Goal: Task Accomplishment & Management: Complete application form

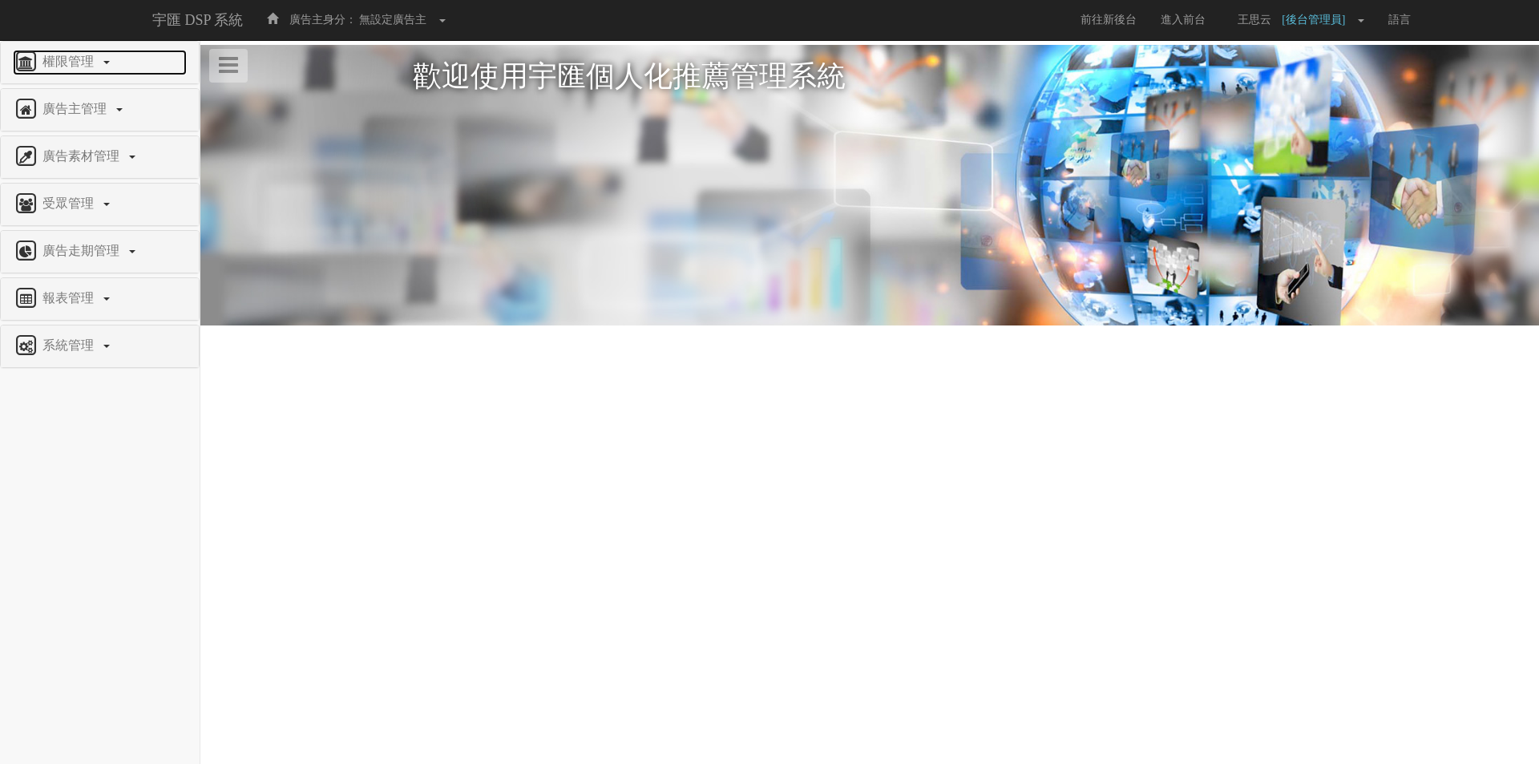
click at [77, 59] on span "權限管理" at bounding box center [69, 62] width 63 height 14
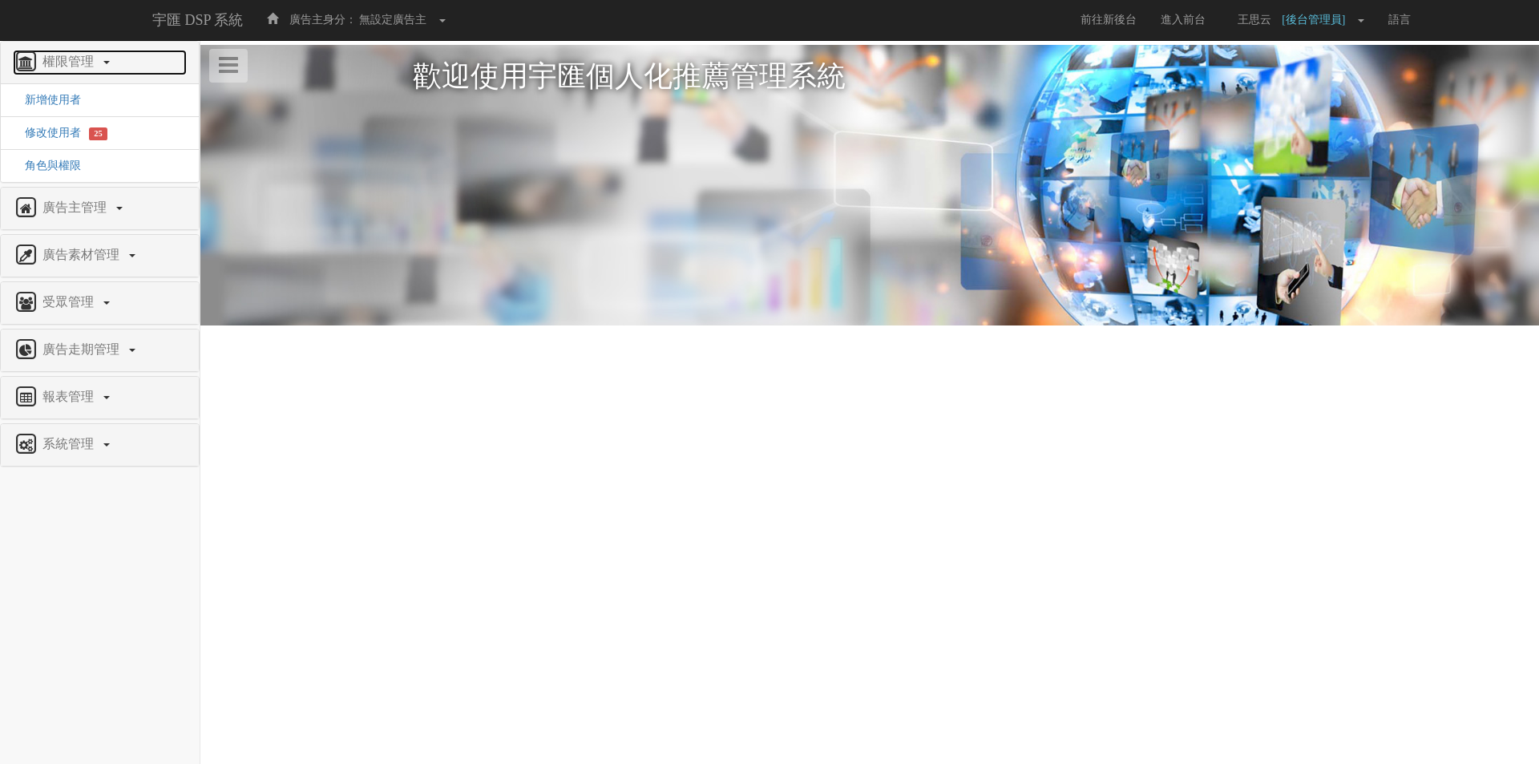
click at [77, 59] on span "權限管理" at bounding box center [69, 62] width 63 height 14
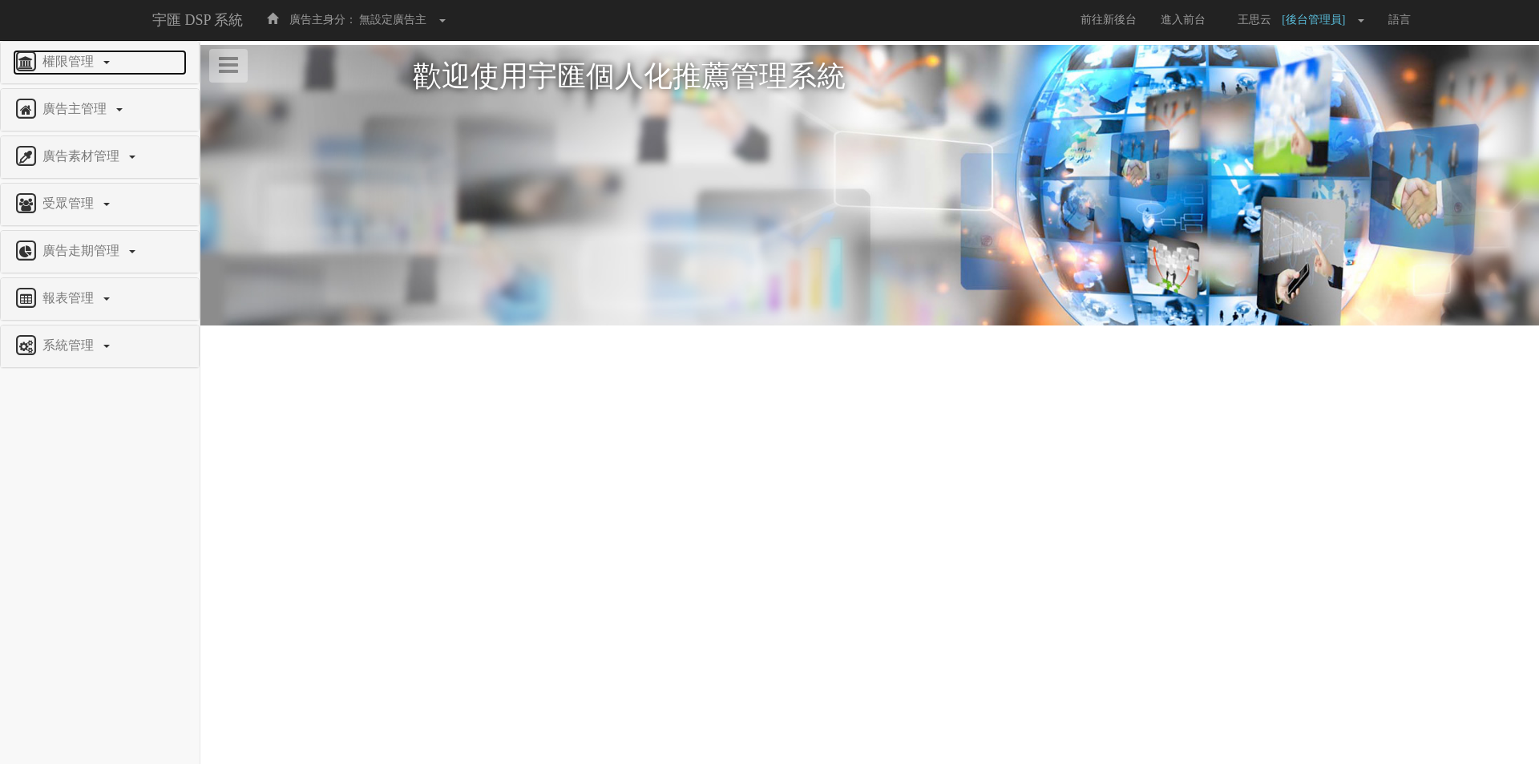
click at [77, 59] on span "權限管理" at bounding box center [69, 62] width 63 height 14
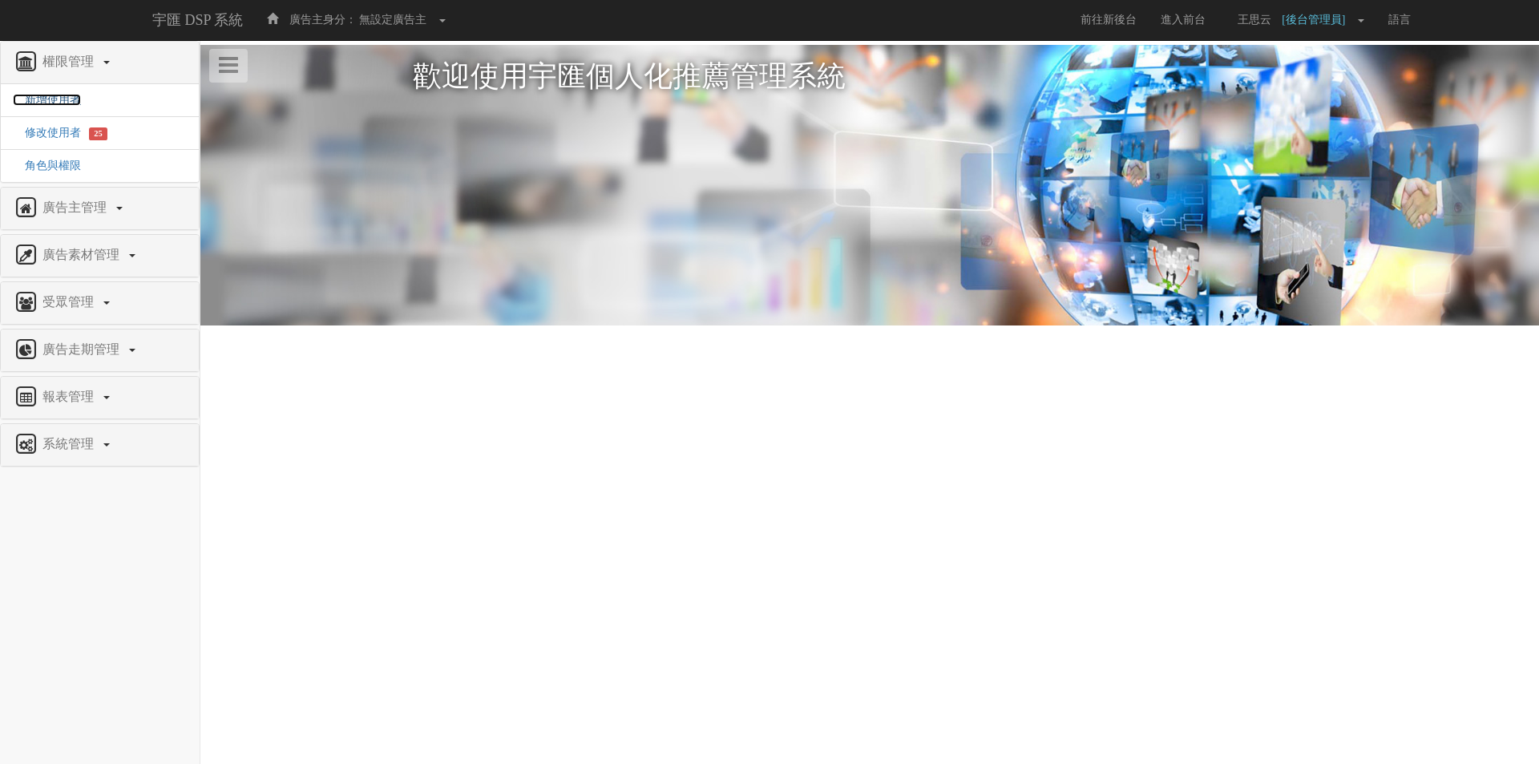
click at [55, 101] on span "新增使用者" at bounding box center [47, 100] width 68 height 12
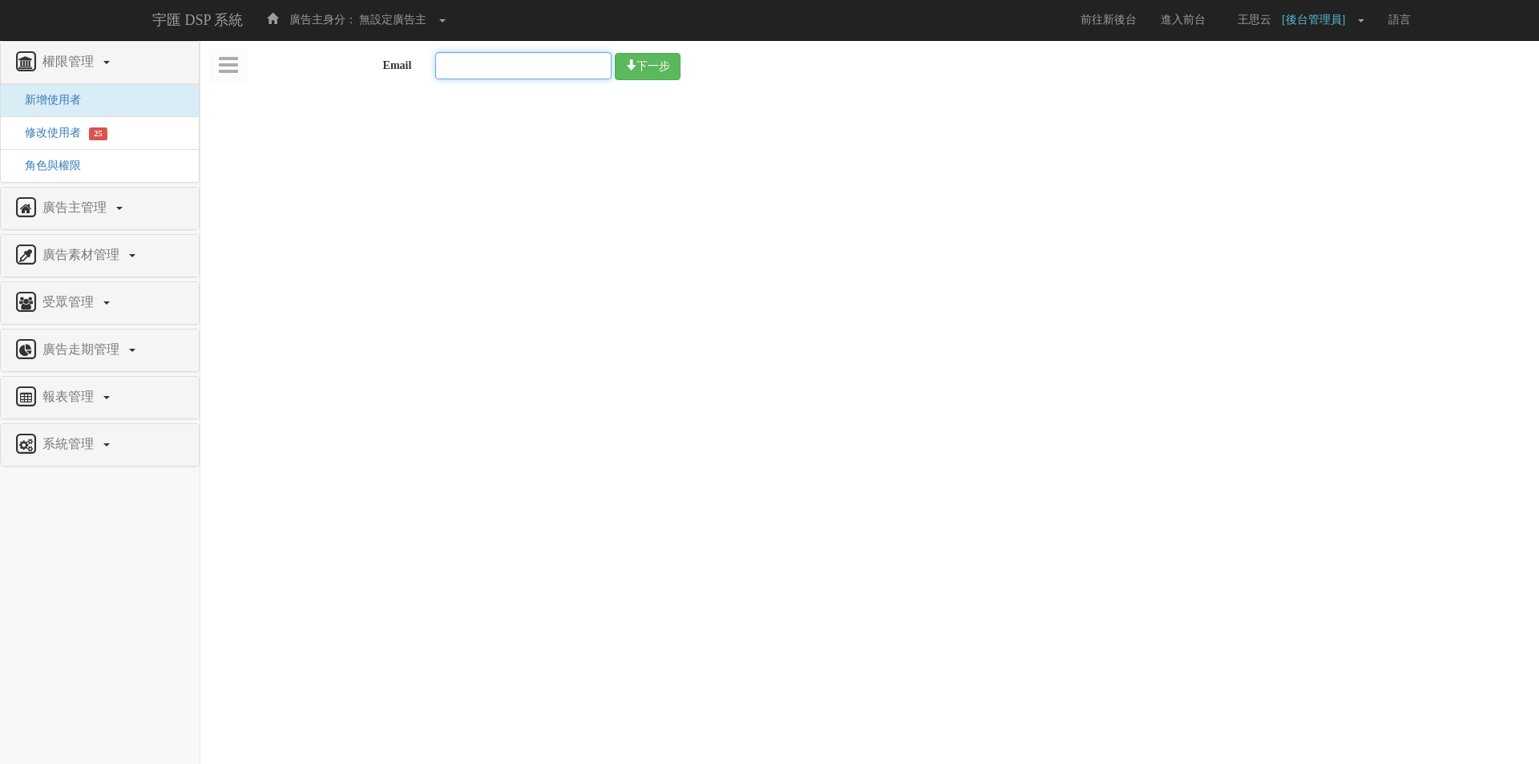
click at [474, 74] on input "Email" at bounding box center [523, 65] width 176 height 27
paste input "edu.user11@bridgewell.com"
type input "[EMAIL_ADDRESS][DOMAIN_NAME]"
click at [666, 67] on button "下一步" at bounding box center [648, 66] width 66 height 27
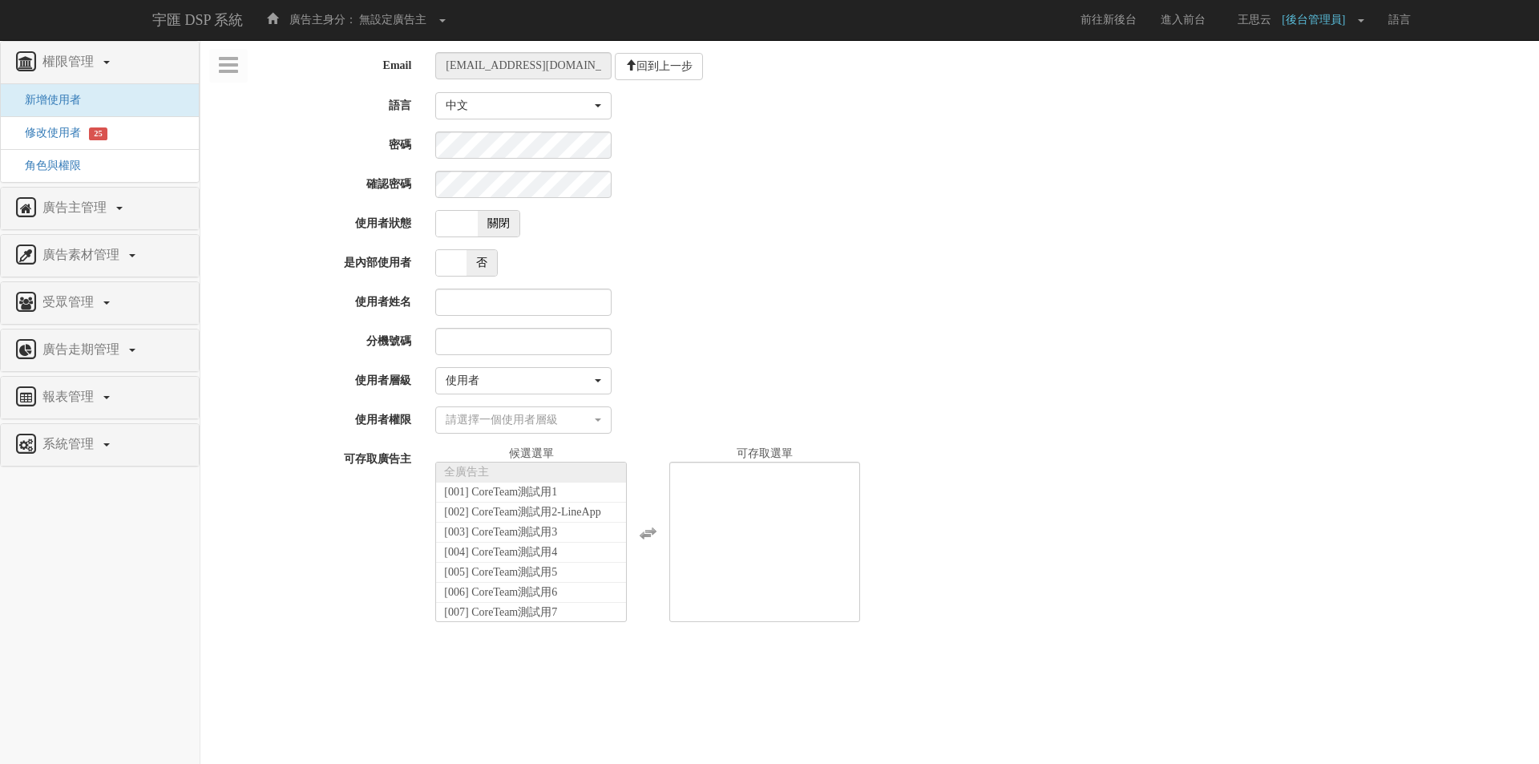
select select "User"
select select
click at [520, 301] on input "使用者姓名" at bounding box center [523, 302] width 176 height 27
type input "v"
paste input "教學用使用者 11"
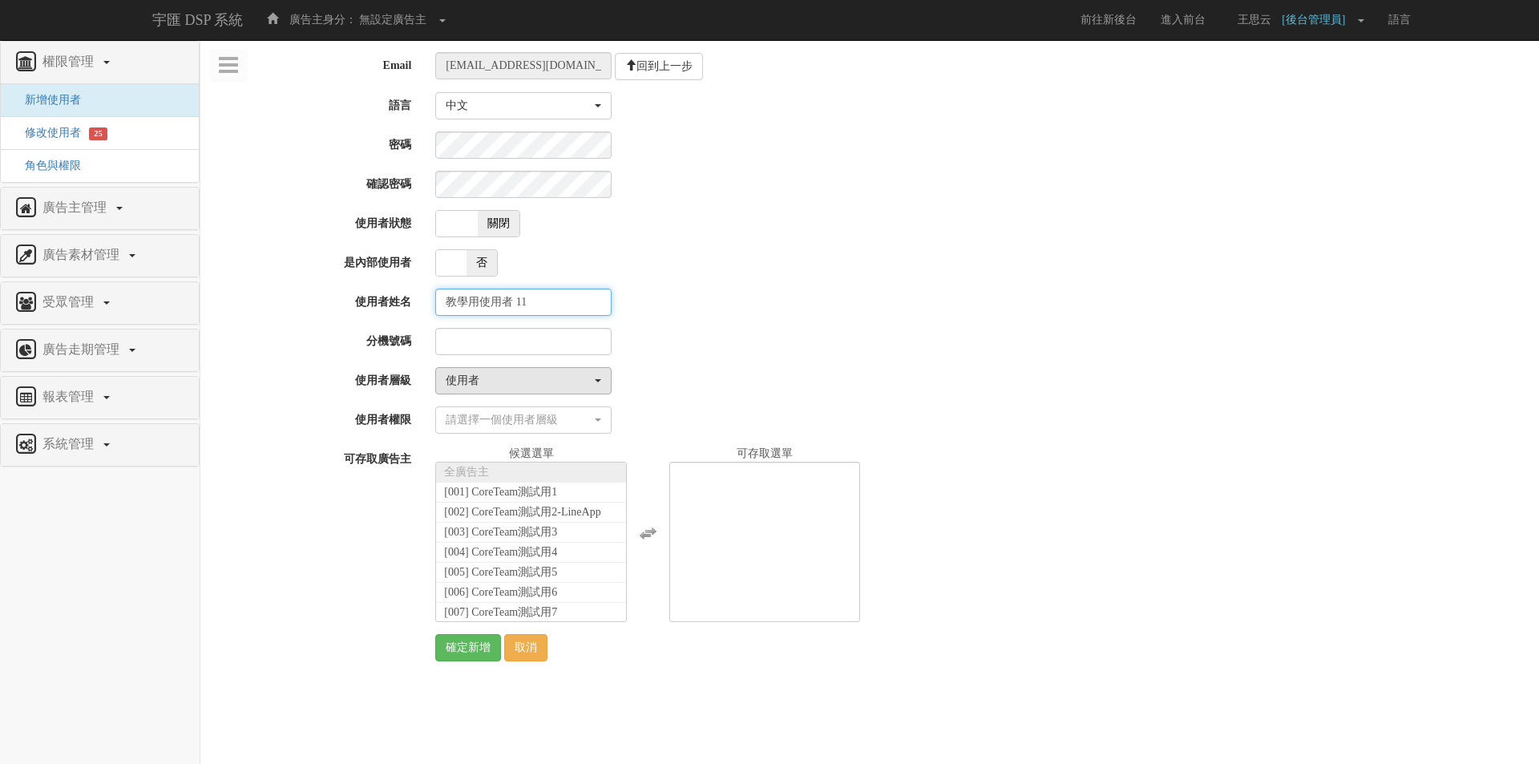
type input "教學用使用者 11"
click at [503, 387] on div "使用者" at bounding box center [519, 381] width 146 height 16
click at [495, 455] on link "管理者" at bounding box center [523, 453] width 175 height 21
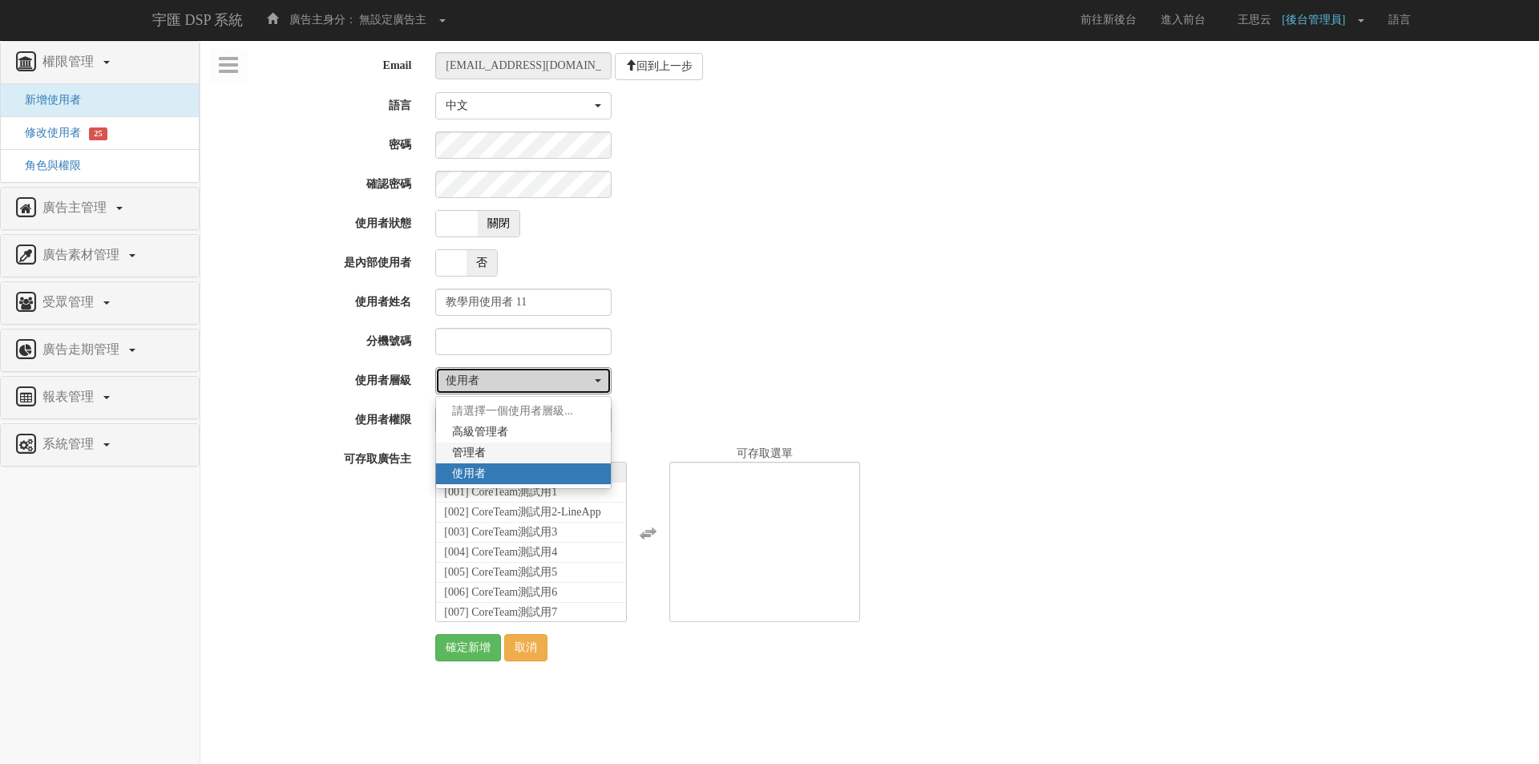
select select "Manager"
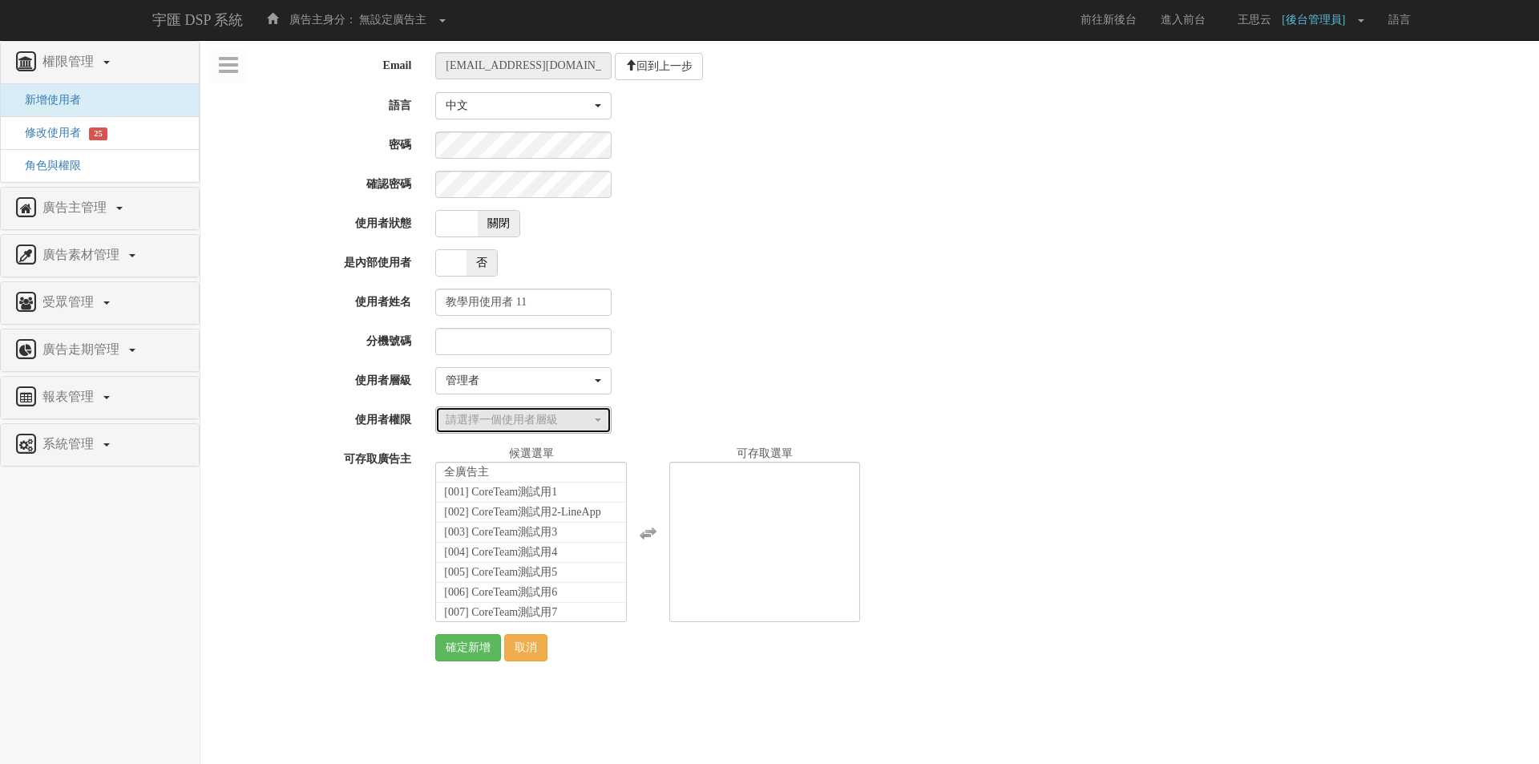
click at [471, 433] on button "請選擇一個使用者層級" at bounding box center [523, 419] width 176 height 27
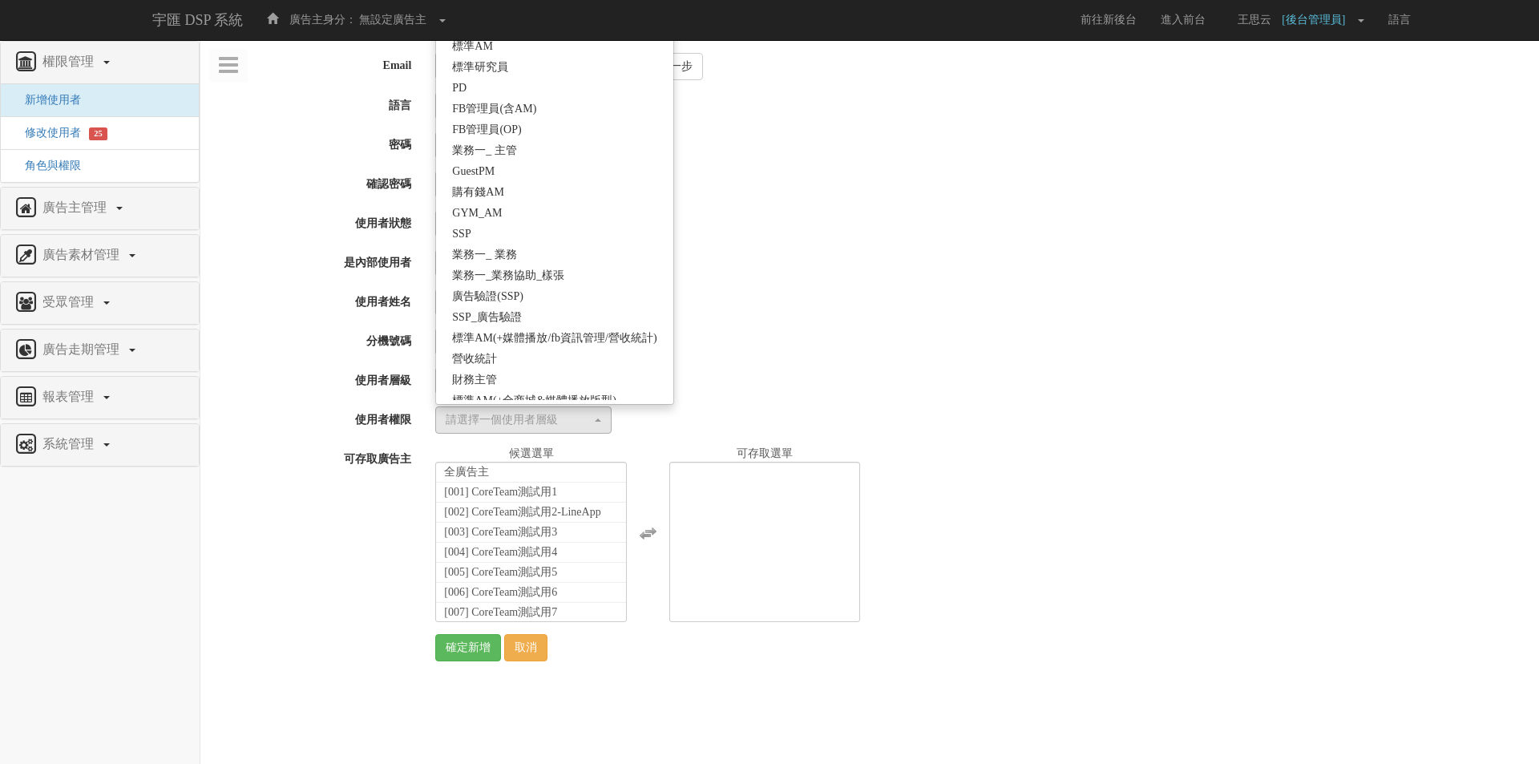
scroll to position [282, 0]
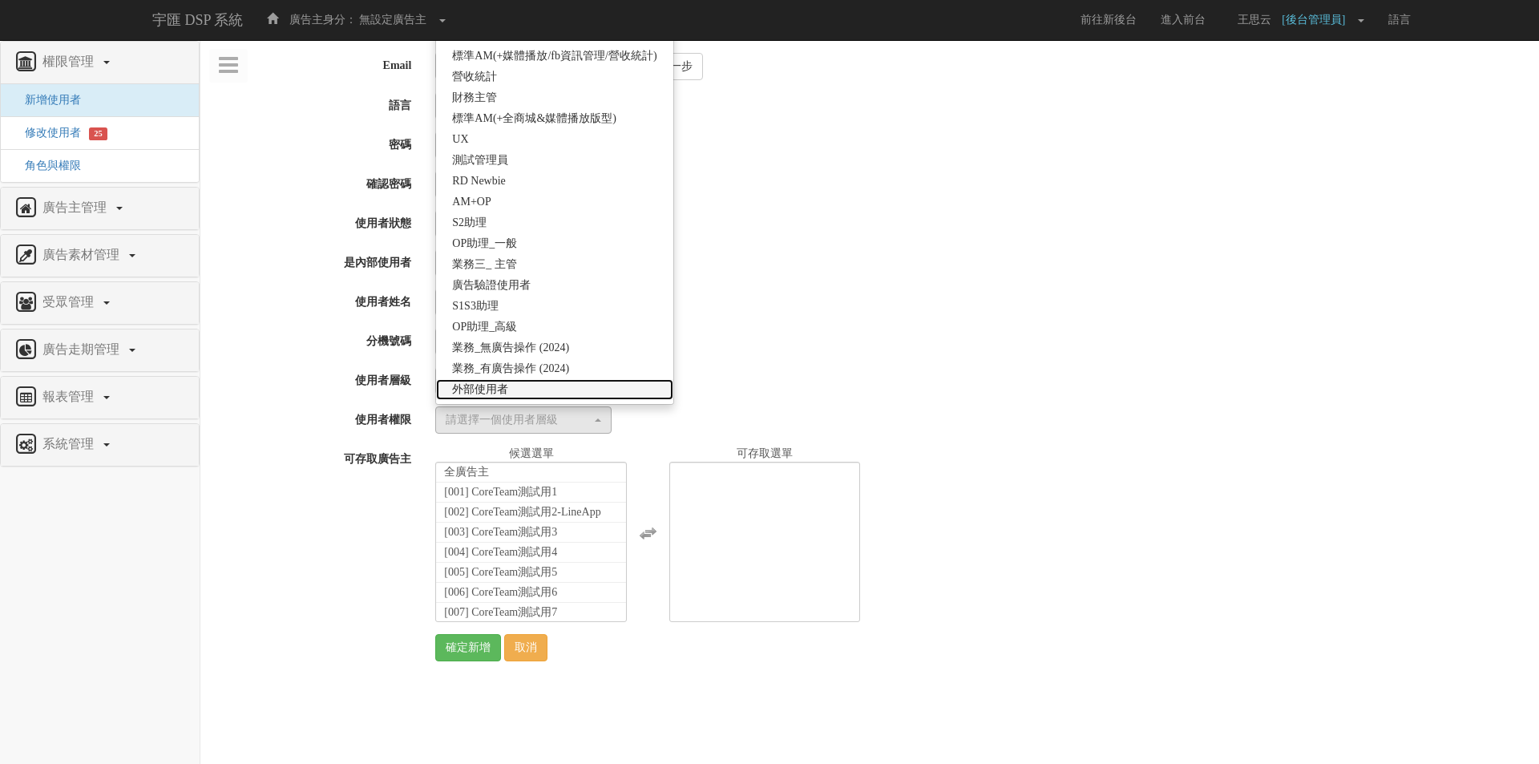
click at [510, 384] on link "外部使用者" at bounding box center [554, 389] width 237 height 21
select select "69"
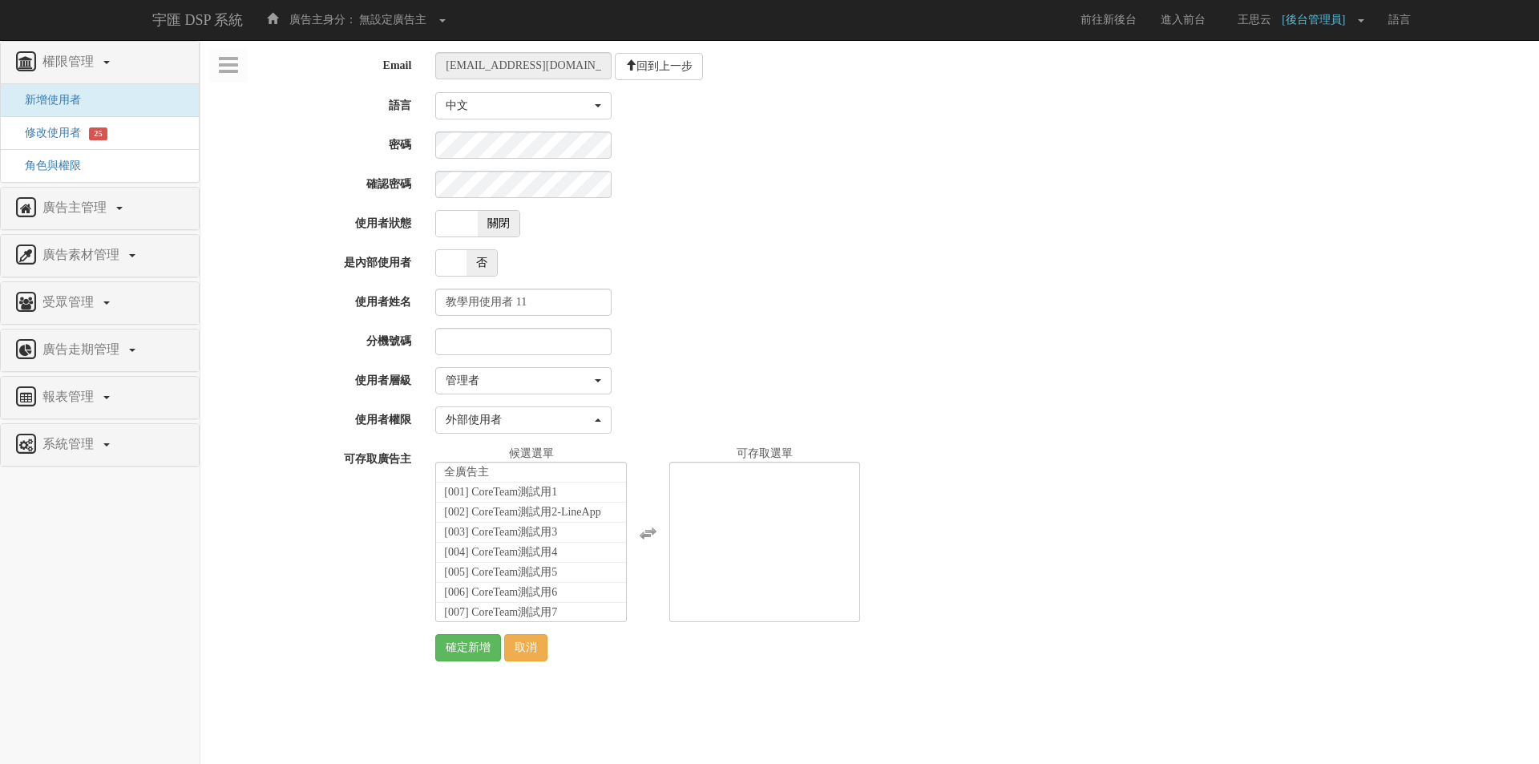
click at [758, 382] on div "請選擇一個使用者層級... 高級管理者 管理者 使用者 管理者 請選擇一個使用者層級... 高級管理者 管理者 使用者" at bounding box center [981, 380] width 1116 height 27
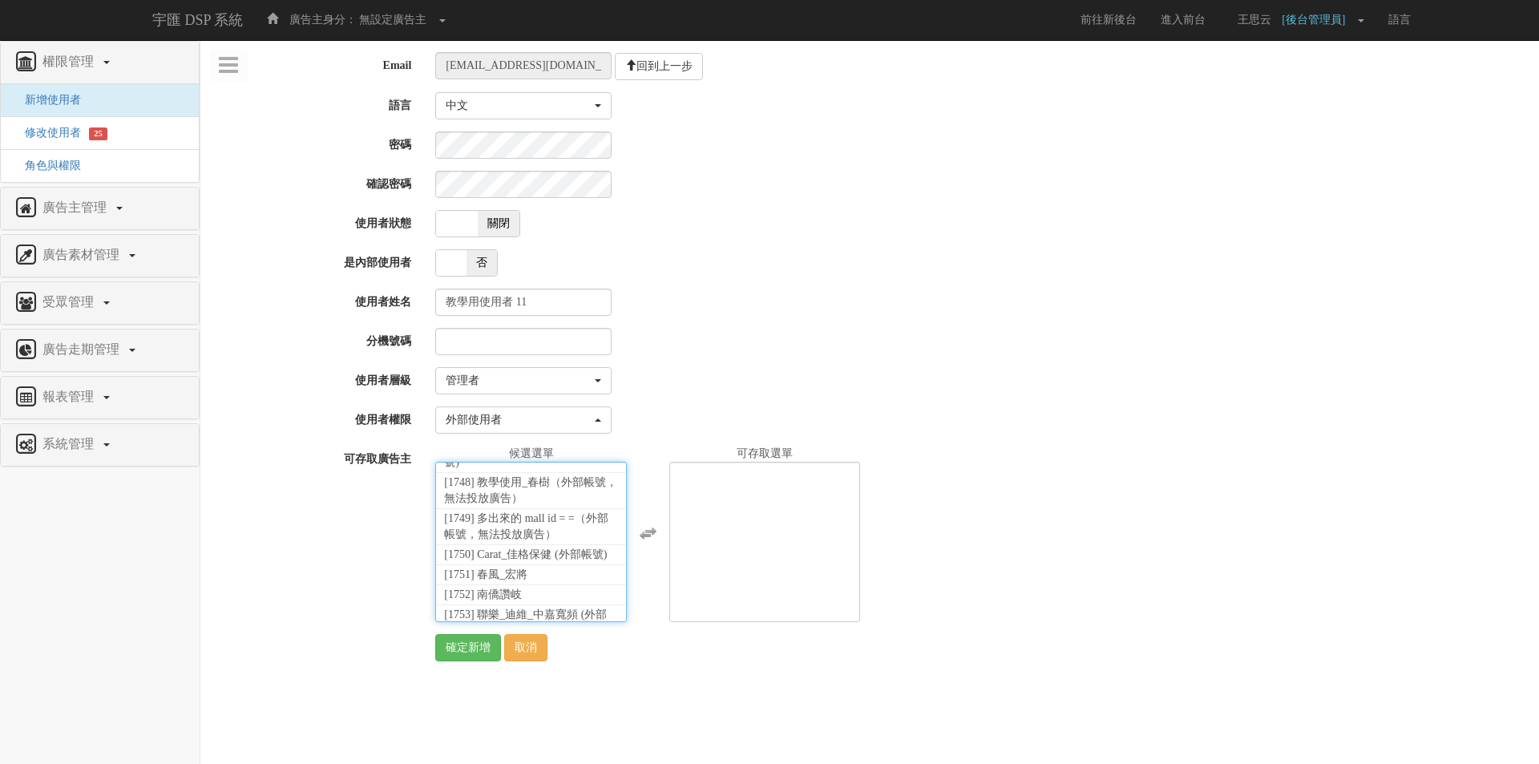
select select "1768"
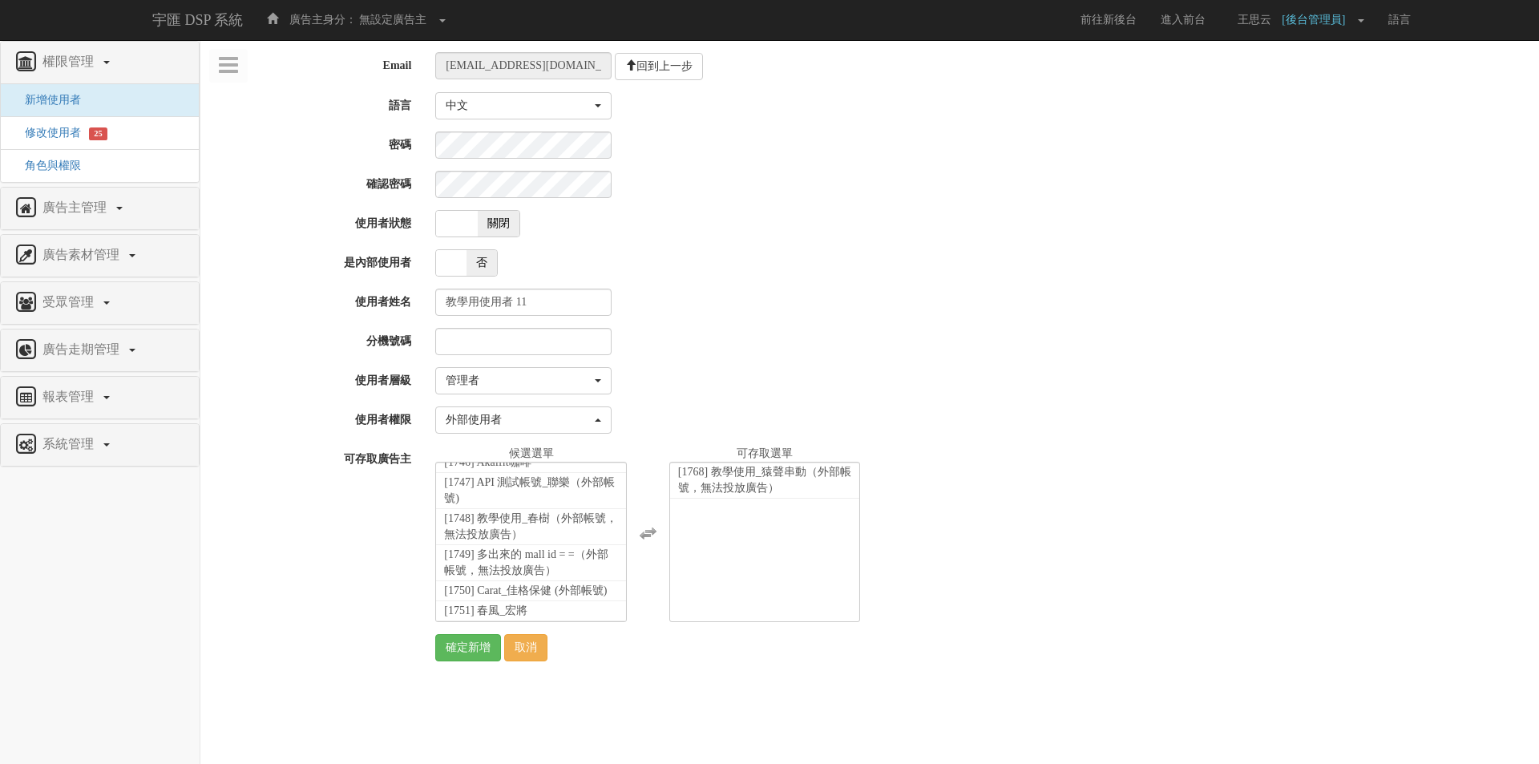
click at [491, 219] on span "關閉" at bounding box center [499, 224] width 42 height 26
checkbox input "true"
click at [461, 653] on input "確定新增" at bounding box center [468, 647] width 66 height 27
